Goal: Task Accomplishment & Management: Complete application form

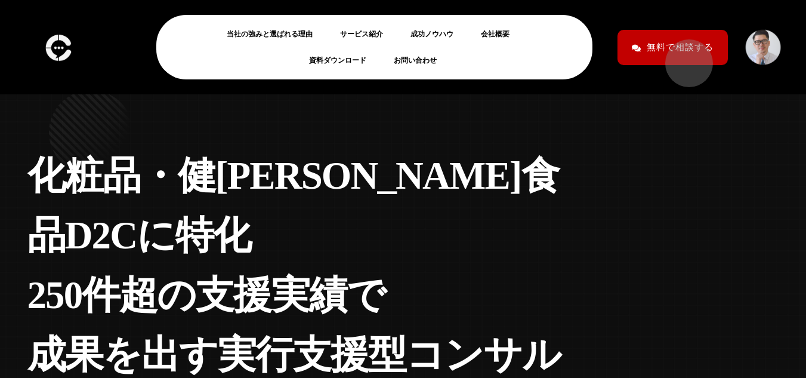
click at [683, 57] on span "無料で相談する" at bounding box center [680, 47] width 67 height 21
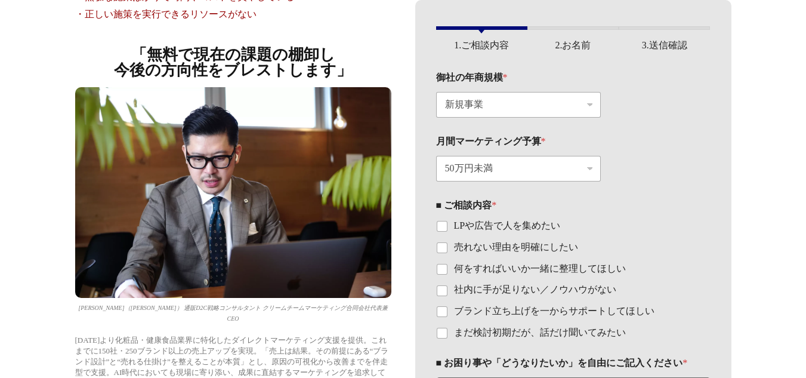
scroll to position [194, 0]
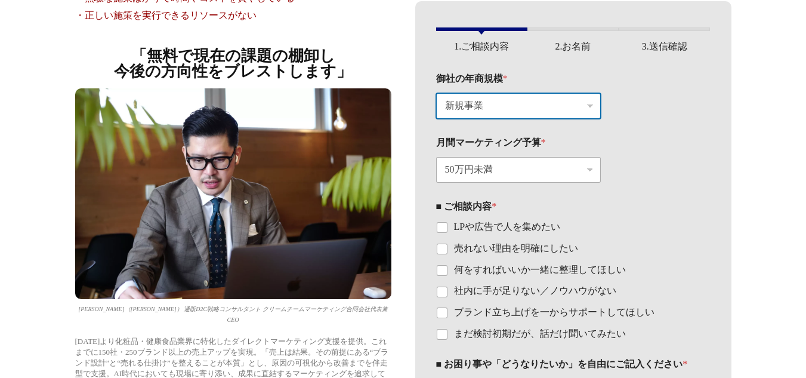
click at [537, 109] on select "新規事業 〜1200万円（〜月120万円） 〜1.2億円（〜月1200万円） 〜12億円（〜月1.2億円）" at bounding box center [518, 106] width 165 height 26
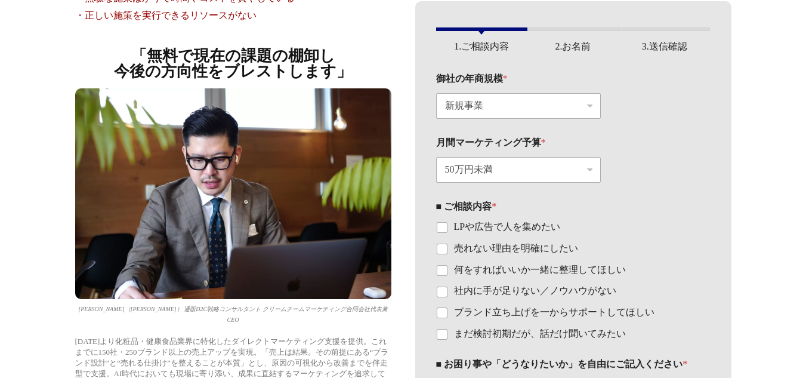
click at [692, 170] on div "月間マーケティング予算 * 50万円未満 100万円〜300万円未満 300万円以上" at bounding box center [573, 160] width 274 height 64
click at [597, 169] on select "50万円未満 100万円〜300万円未満 300万円以上" at bounding box center [518, 170] width 165 height 26
click at [661, 202] on fieldset "■ ご相談内容 * LPや広告で人を集めたい 売れない理由を明確にしたい 何をすればいいか一緒に整理してほしい 社内に手が足りない／ノウハウがない ブランド立…" at bounding box center [573, 270] width 274 height 140
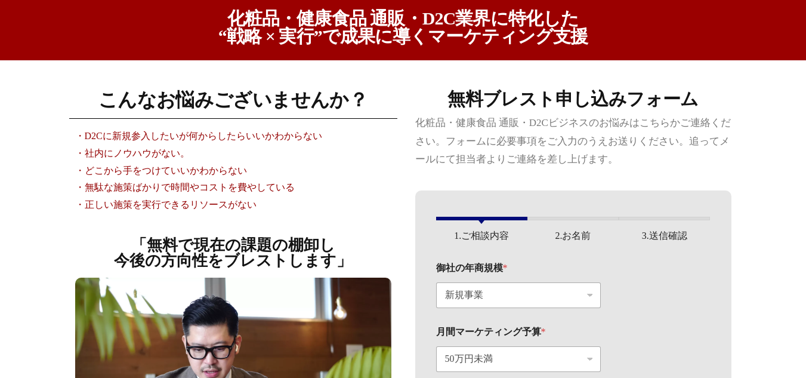
scroll to position [0, 0]
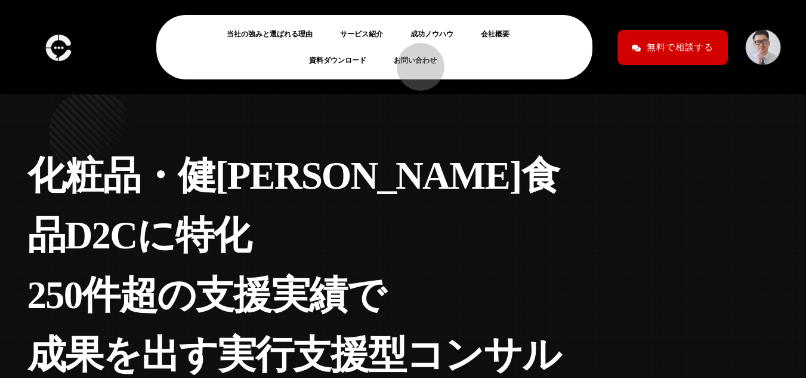
click at [415, 61] on link "お問い合わせ" at bounding box center [420, 60] width 52 height 14
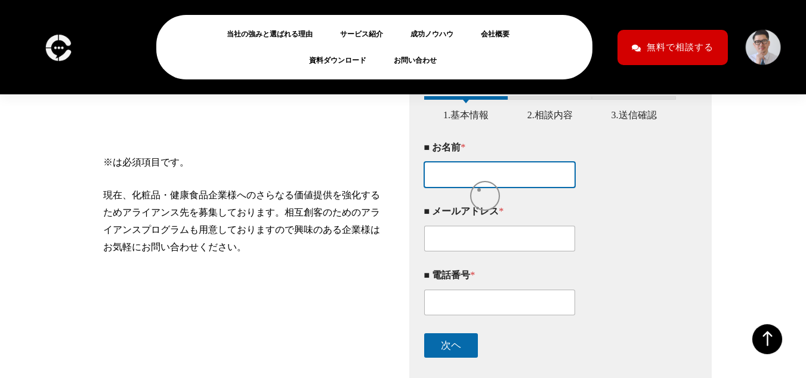
scroll to position [220, 0]
click at [479, 180] on input "■ お名前 *" at bounding box center [499, 174] width 151 height 26
type input "[PERSON_NAME]"
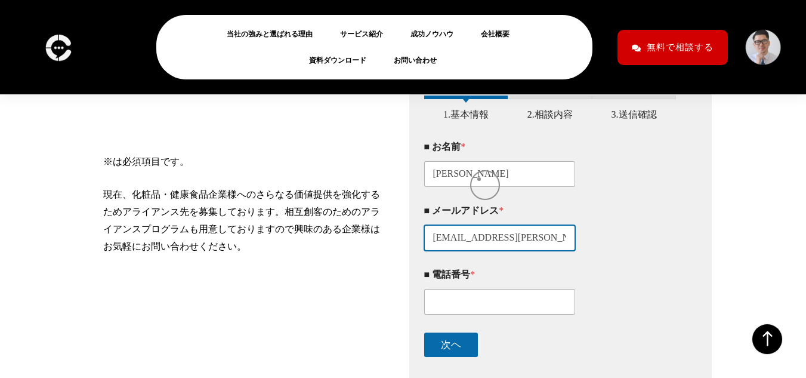
type input "[EMAIL_ADDRESS][PERSON_NAME][DOMAIN_NAME]"
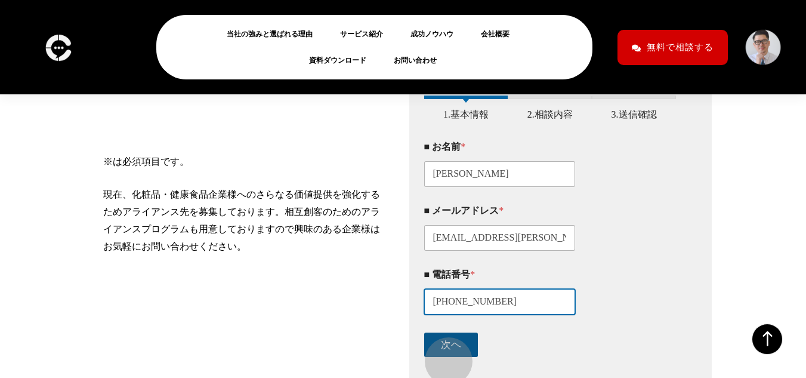
type input "03-6908-9707"
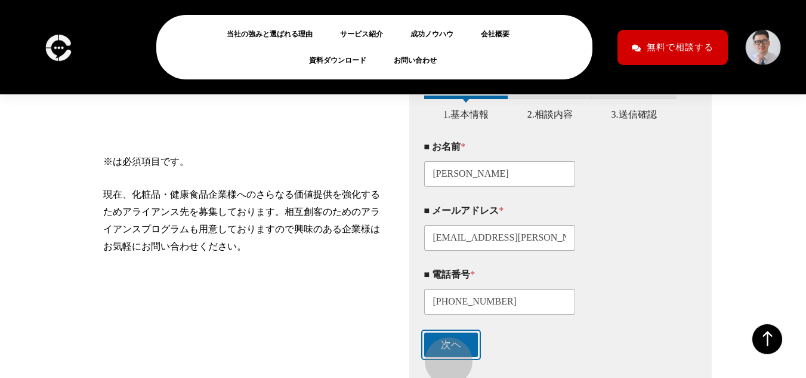
click at [443, 355] on button "次ヘ" at bounding box center [451, 344] width 54 height 24
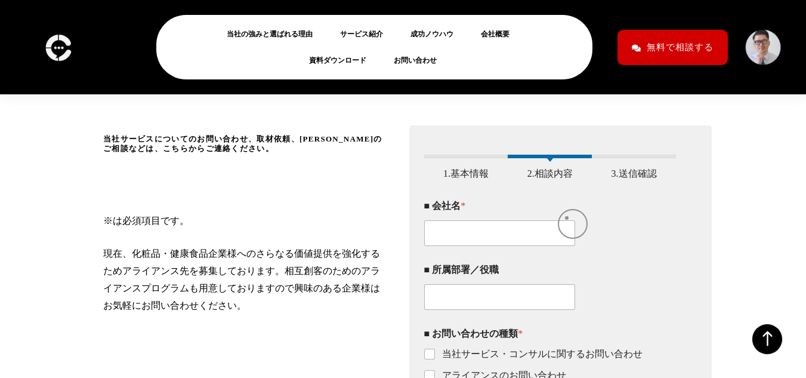
scroll to position [160, 0]
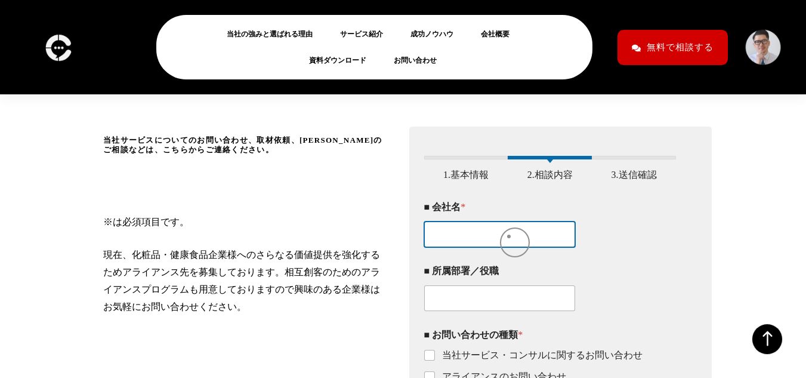
click at [499, 244] on input "■ 会社名 *" at bounding box center [499, 234] width 151 height 26
type input "株式会社 デジタルトレンズ"
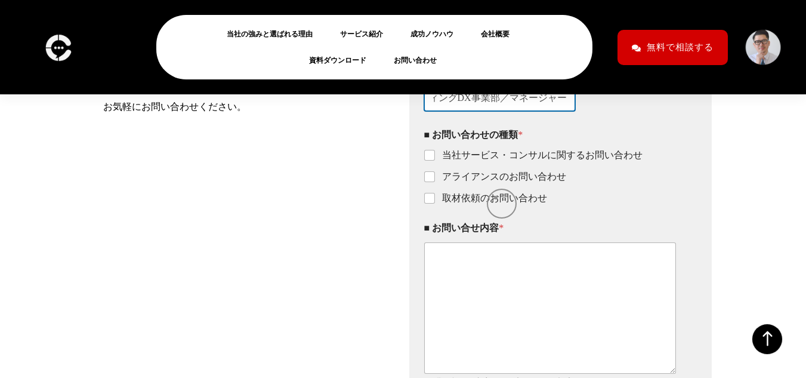
scroll to position [358, 0]
type input "マーケティングDX事業部／マネージャー"
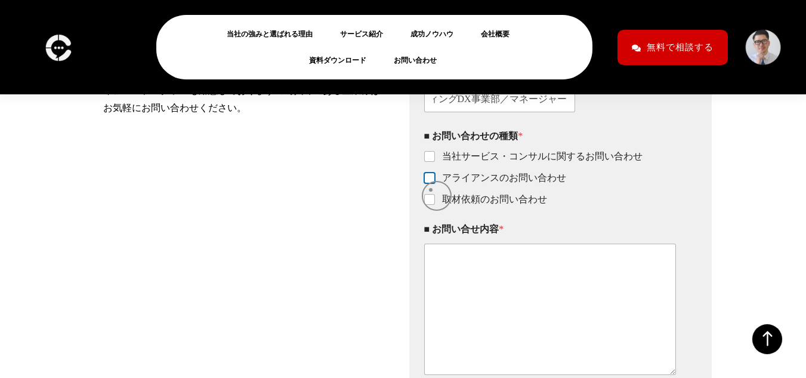
click at [431, 183] on input "アライアンスのお問い合わせ" at bounding box center [430, 179] width 10 height 10
checkbox input "true"
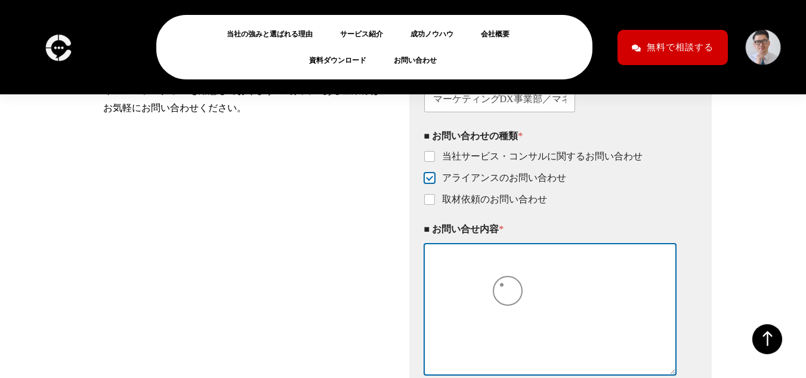
paste textarea "突然のご連絡失礼いたします。 SEO記事制作支援ツール「デジライト」を提供しております、株式会社デジタルトレンズの寺尾と申します。 SEOで成果を出すためには…"
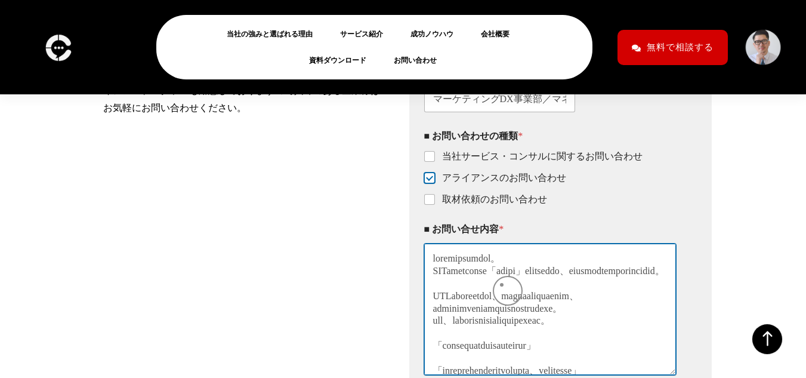
scroll to position [366, 0]
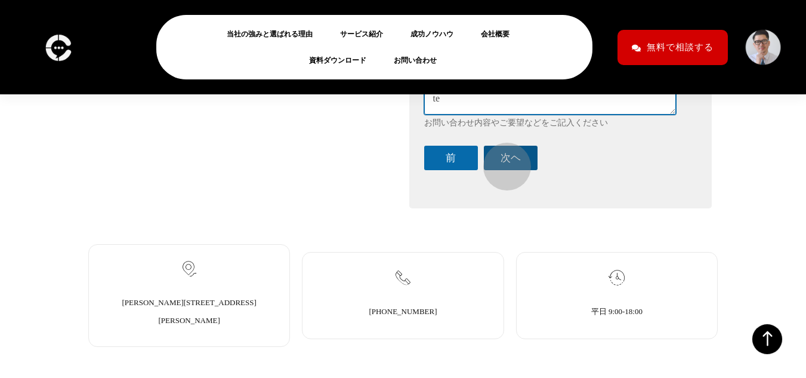
type textarea "突然のご連絡失礼いたします。 SEO記事制作支援ツール「デジライト」を提供しております、株式会社デジタルトレンズの寺尾と申します。 SEOで成果を出すためには…"
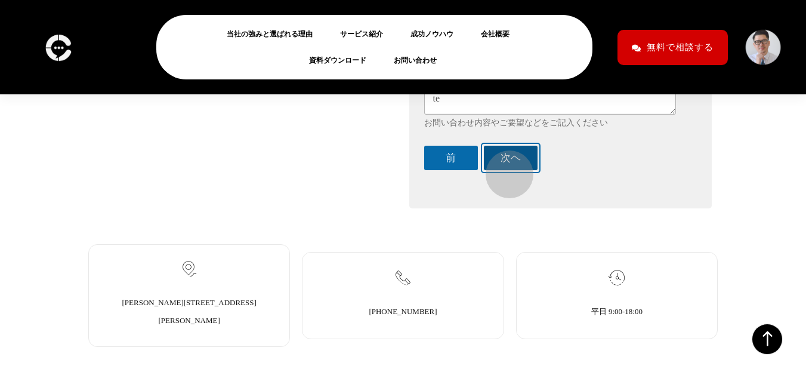
click at [503, 168] on button "次ヘ" at bounding box center [511, 158] width 54 height 24
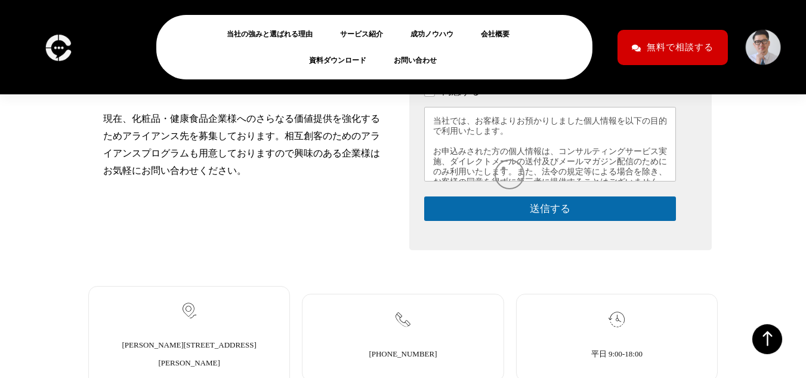
scroll to position [281, 0]
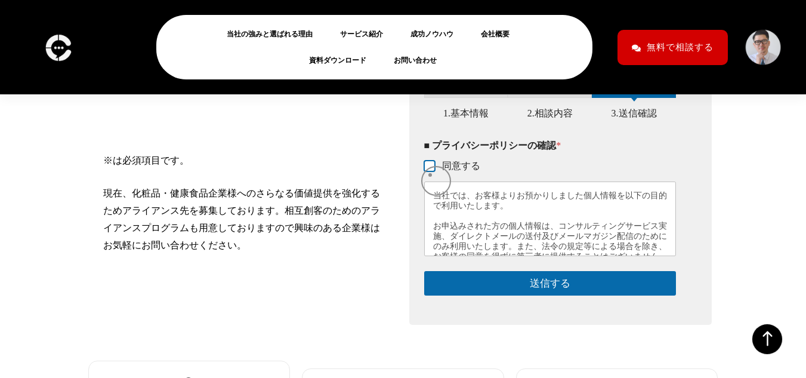
click at [430, 171] on input "同意する" at bounding box center [430, 167] width 10 height 10
checkbox input "true"
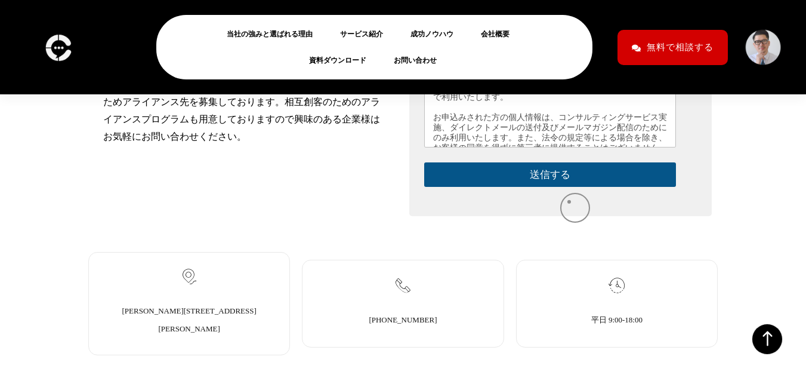
scroll to position [334, 0]
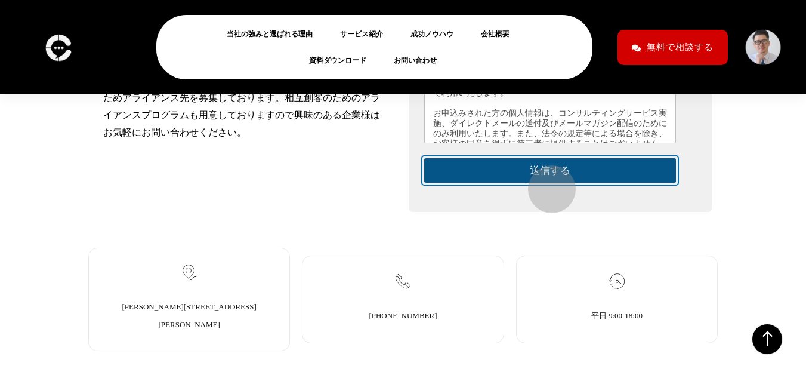
click at [546, 183] on button "送信する" at bounding box center [550, 170] width 252 height 24
